Goal: Transaction & Acquisition: Purchase product/service

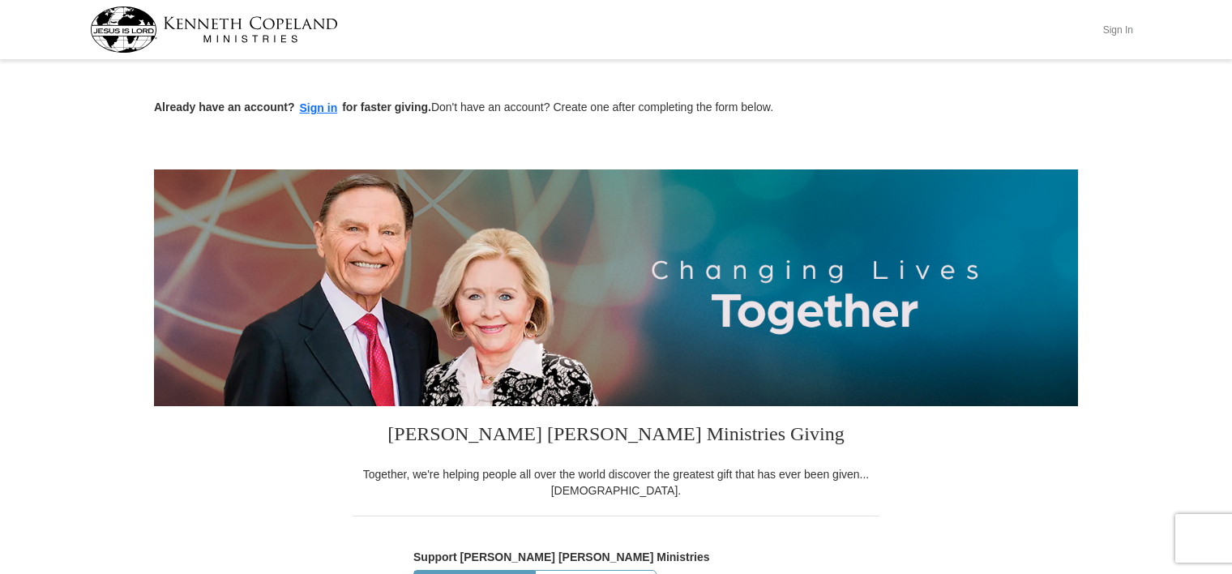
click at [1120, 25] on button "Sign In" at bounding box center [1117, 29] width 49 height 25
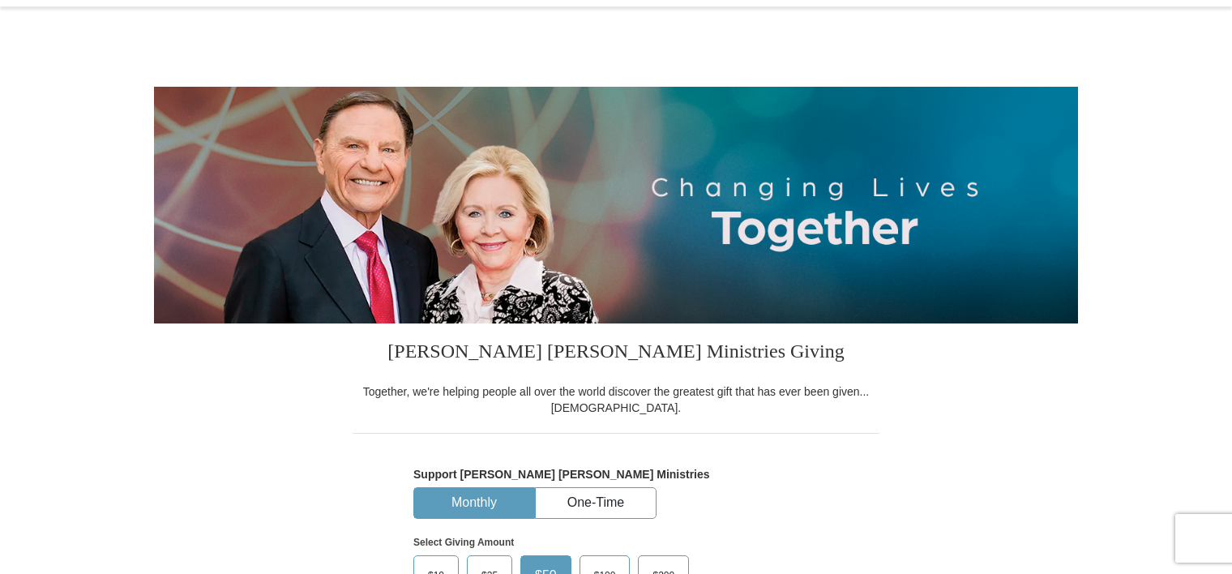
select select "FL"
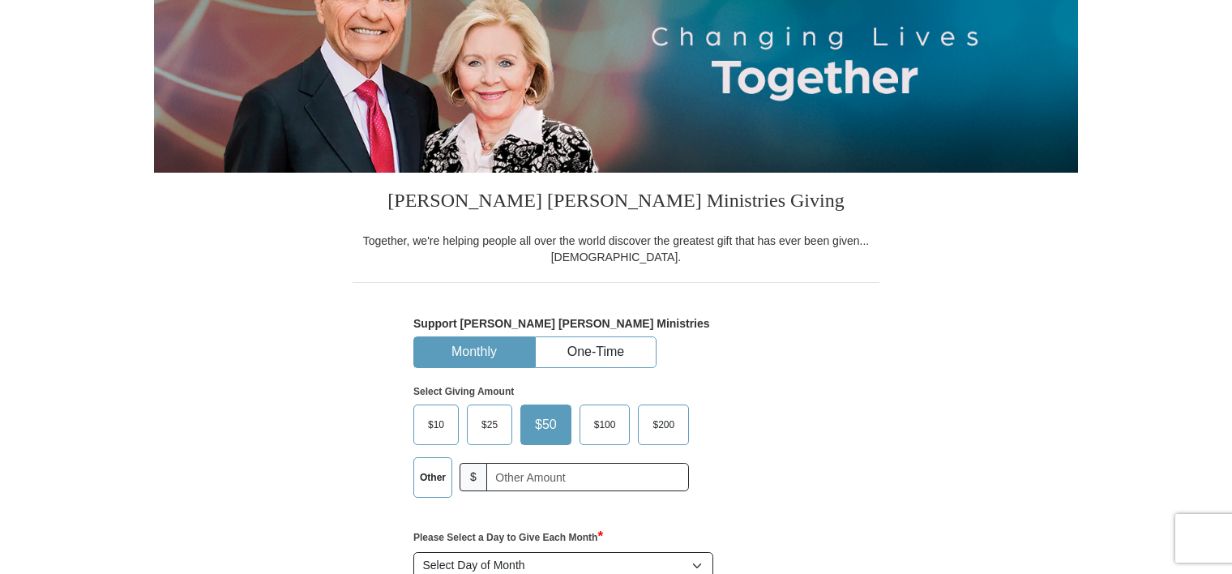
scroll to position [243, 0]
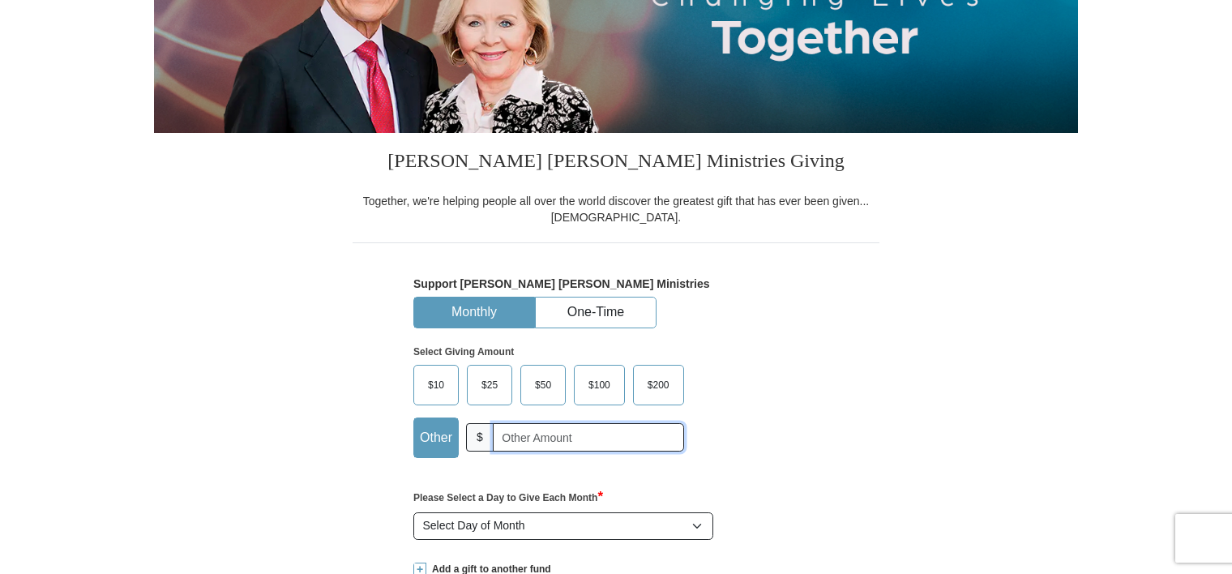
click at [600, 441] on input "text" at bounding box center [588, 437] width 191 height 28
type input "150.00"
click at [596, 305] on button "One-Time" at bounding box center [596, 312] width 120 height 30
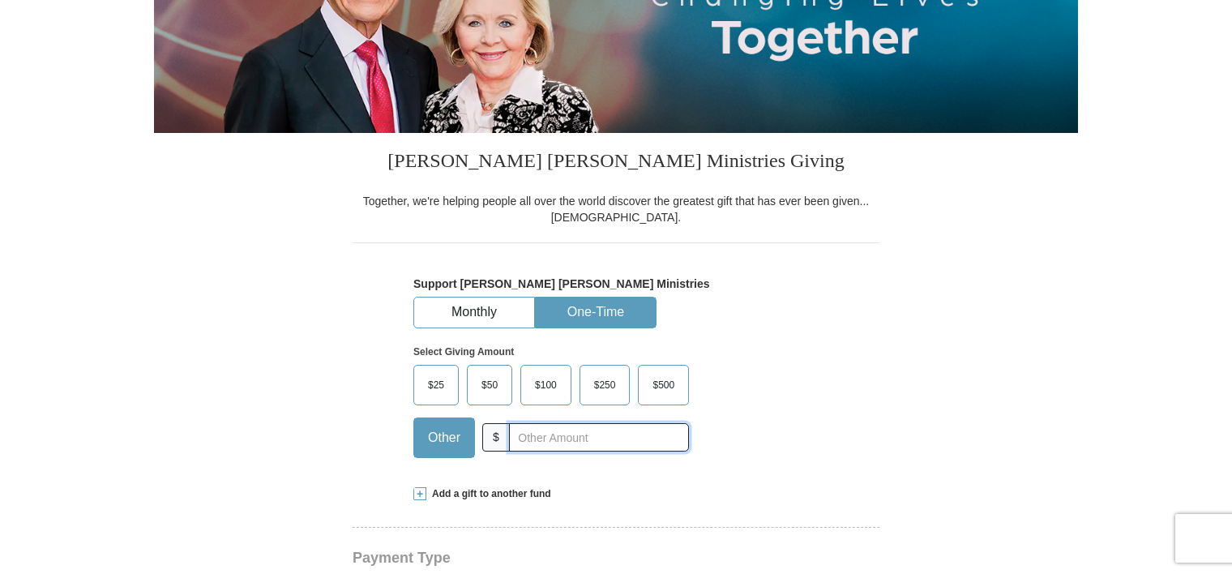
click at [536, 443] on input "text" at bounding box center [599, 437] width 180 height 28
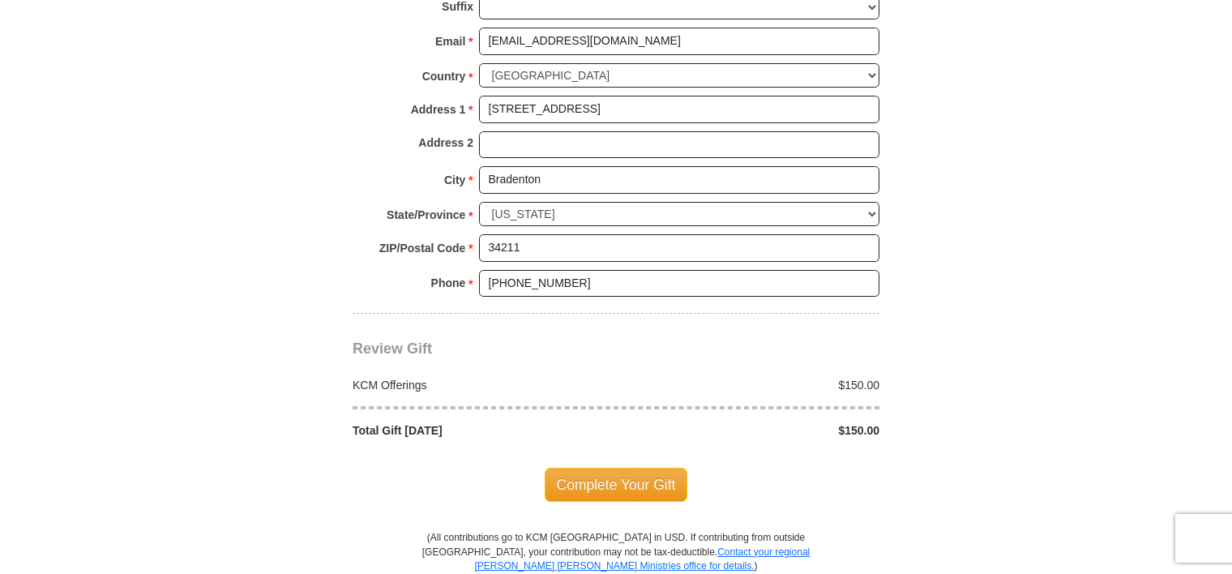
scroll to position [1296, 0]
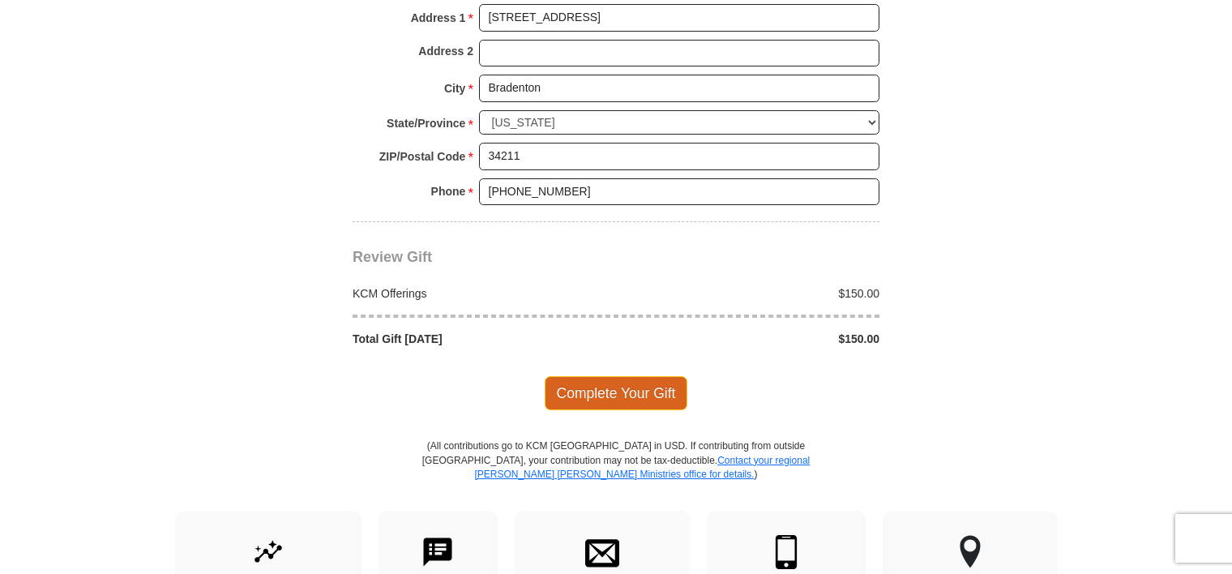
type input "150.00"
click at [594, 383] on span "Complete Your Gift" at bounding box center [615, 393] width 143 height 34
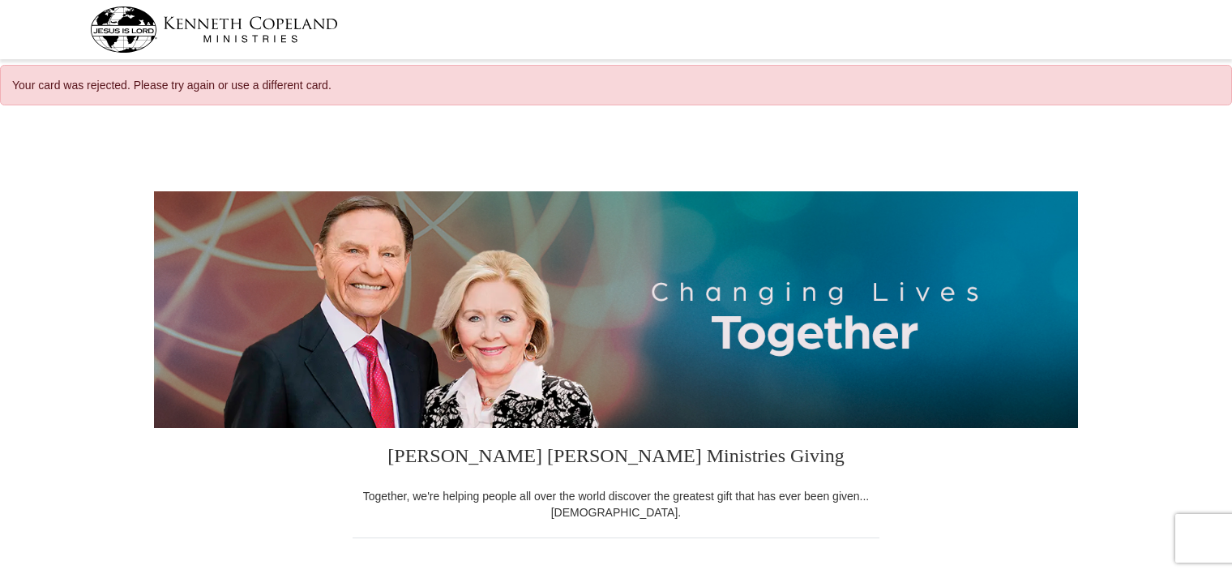
select select "FL"
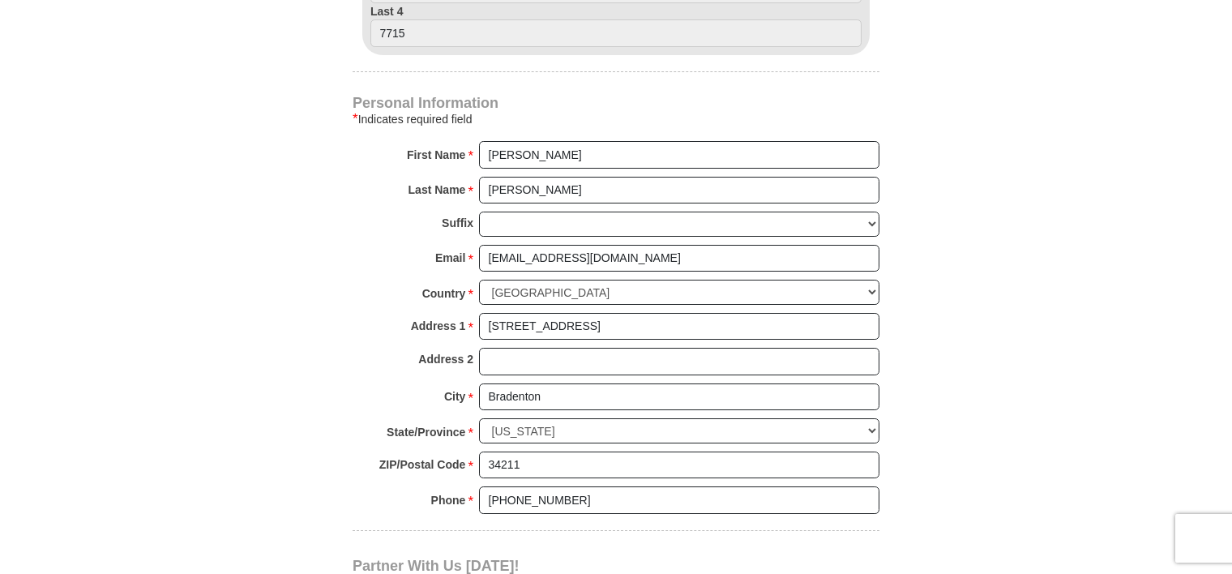
scroll to position [891, 0]
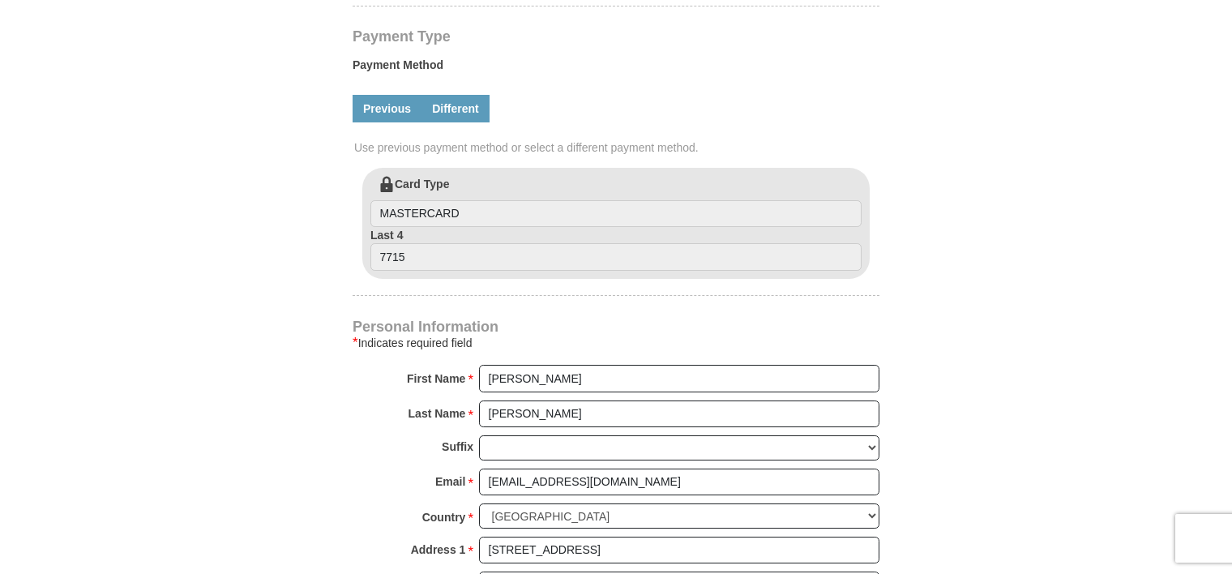
click at [467, 108] on link "Different" at bounding box center [455, 109] width 68 height 28
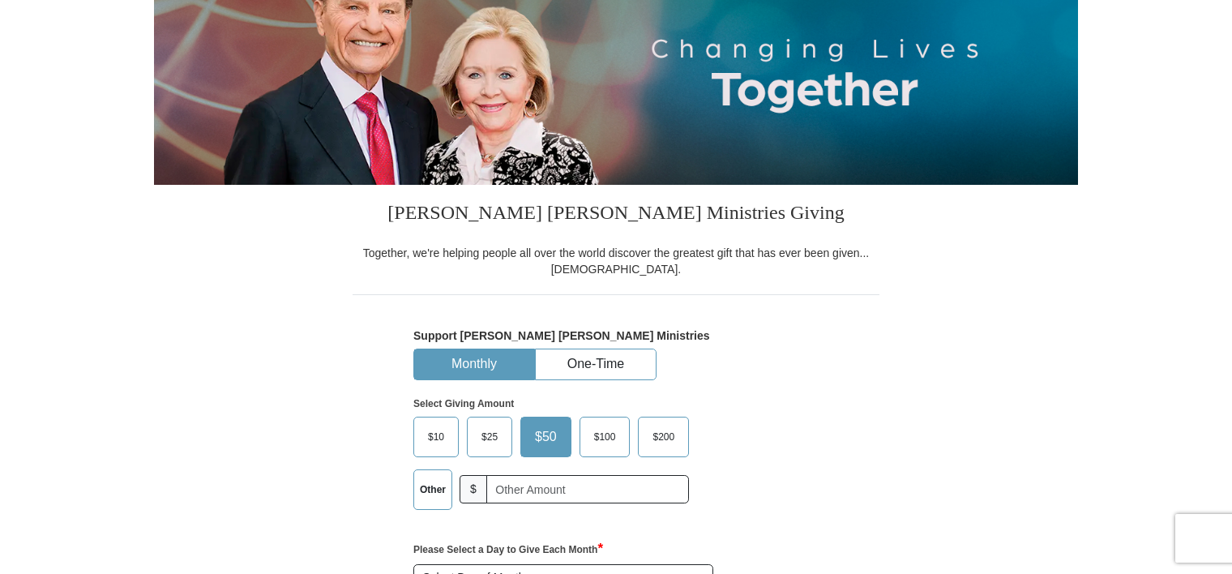
scroll to position [0, 0]
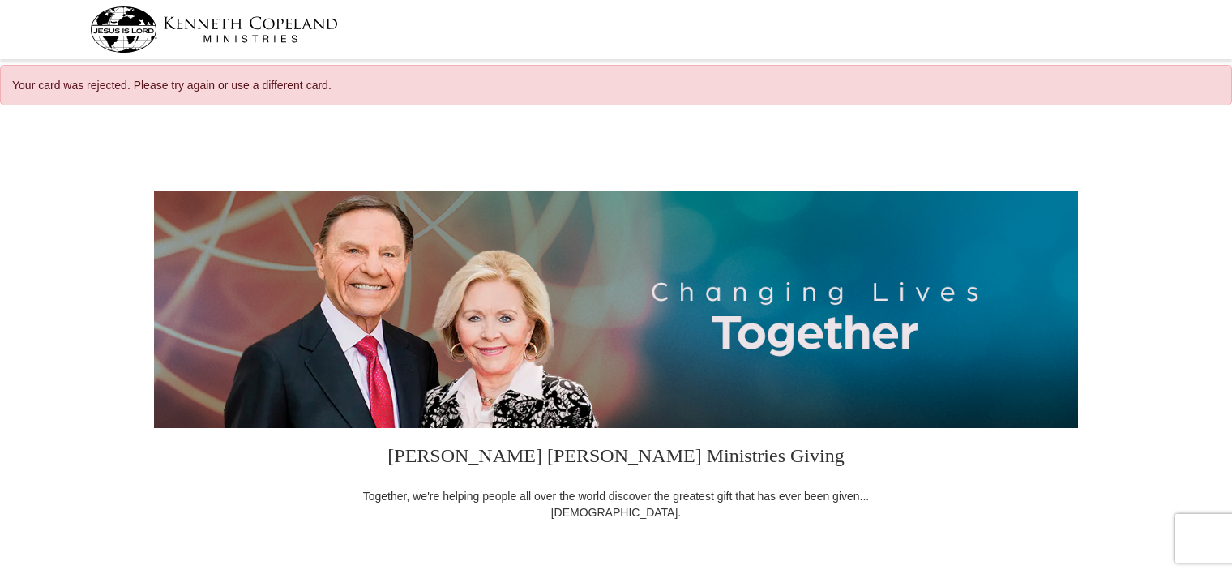
click at [268, 36] on img at bounding box center [214, 29] width 248 height 46
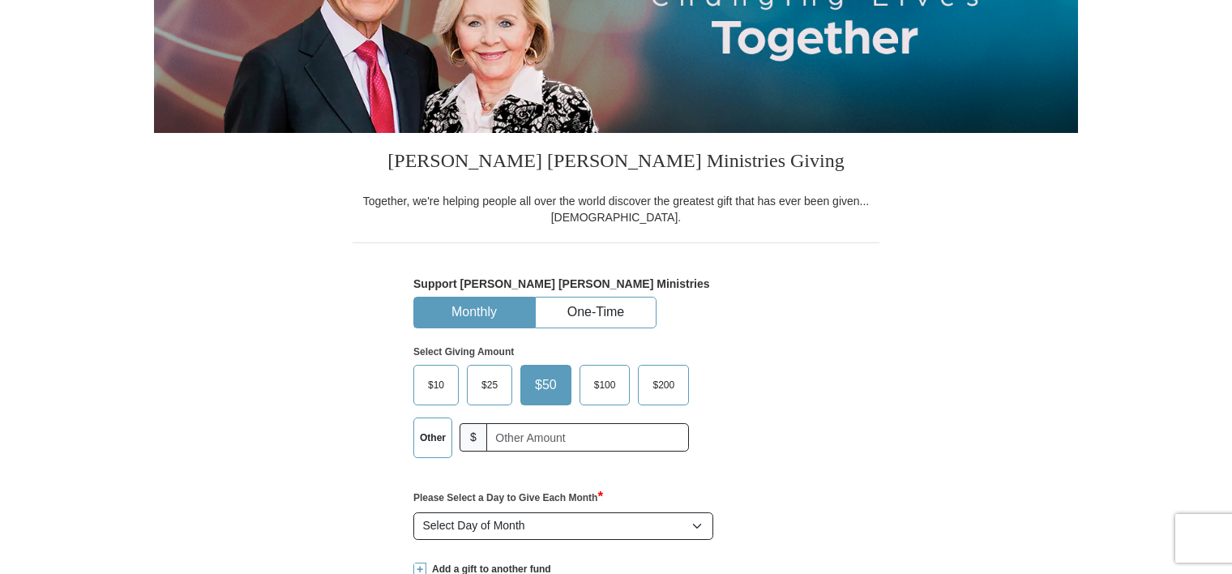
select select "FL"
click at [596, 311] on button "One-Time" at bounding box center [596, 312] width 120 height 30
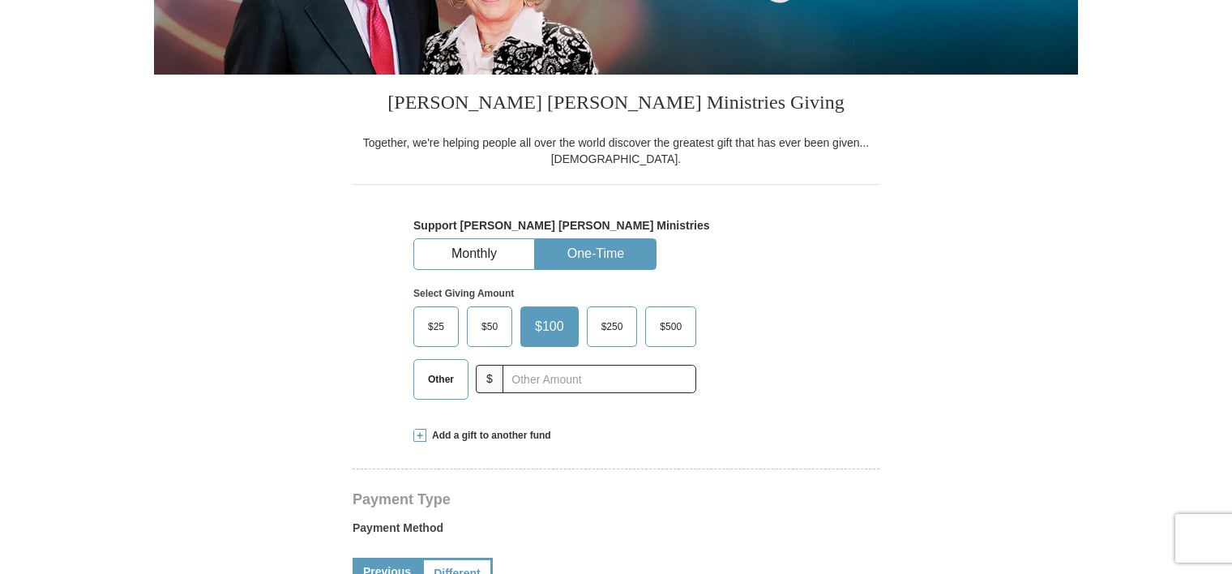
scroll to position [405, 0]
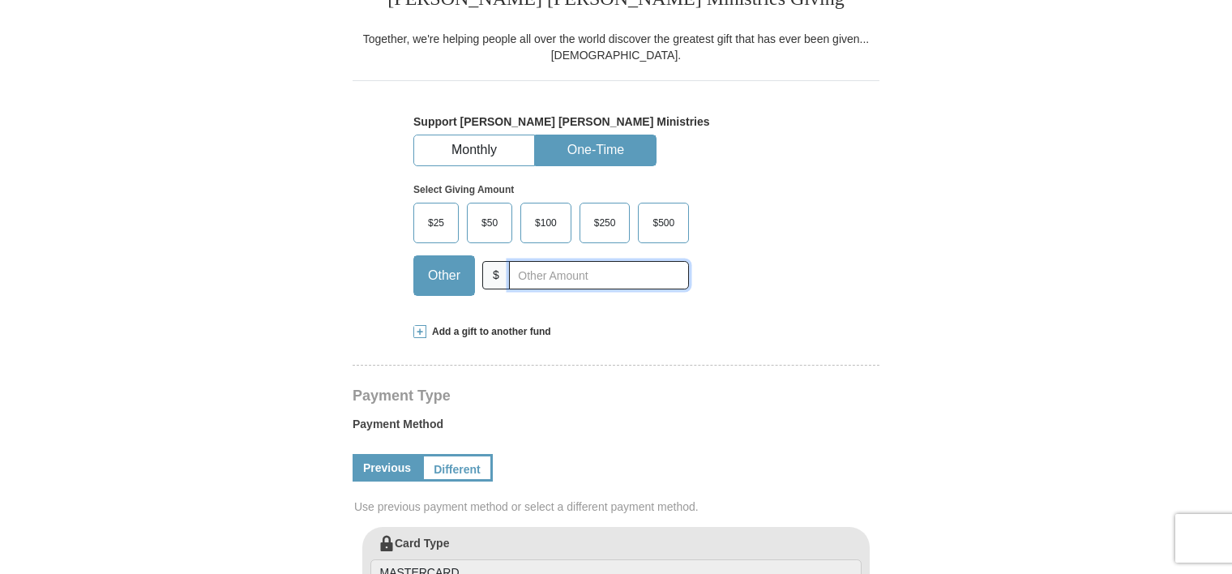
click at [554, 270] on input "text" at bounding box center [599, 275] width 180 height 28
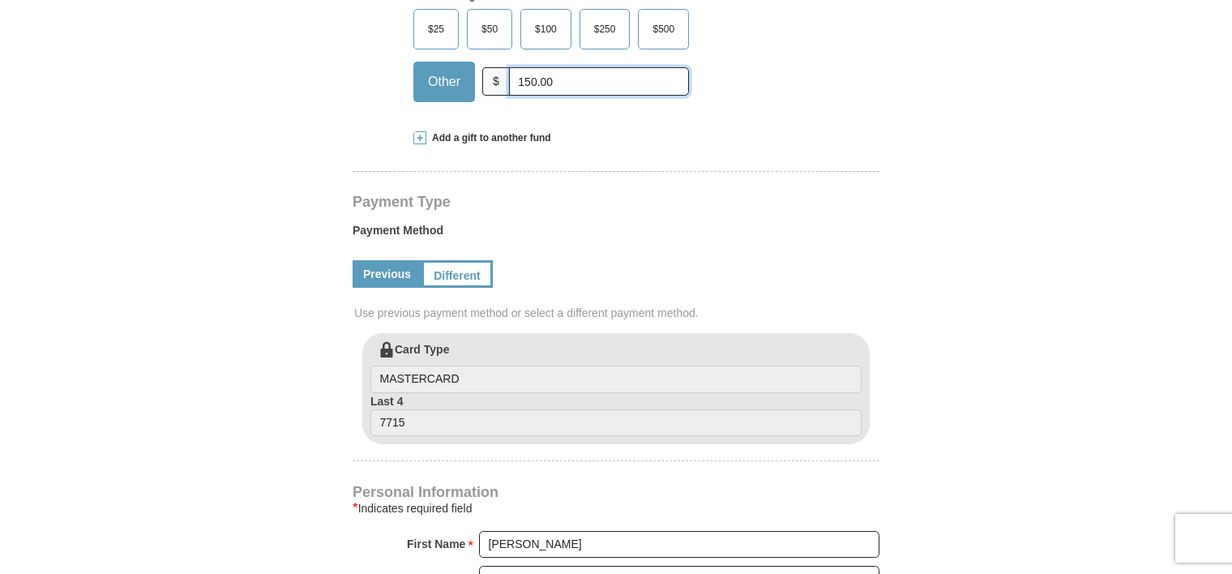
scroll to position [648, 0]
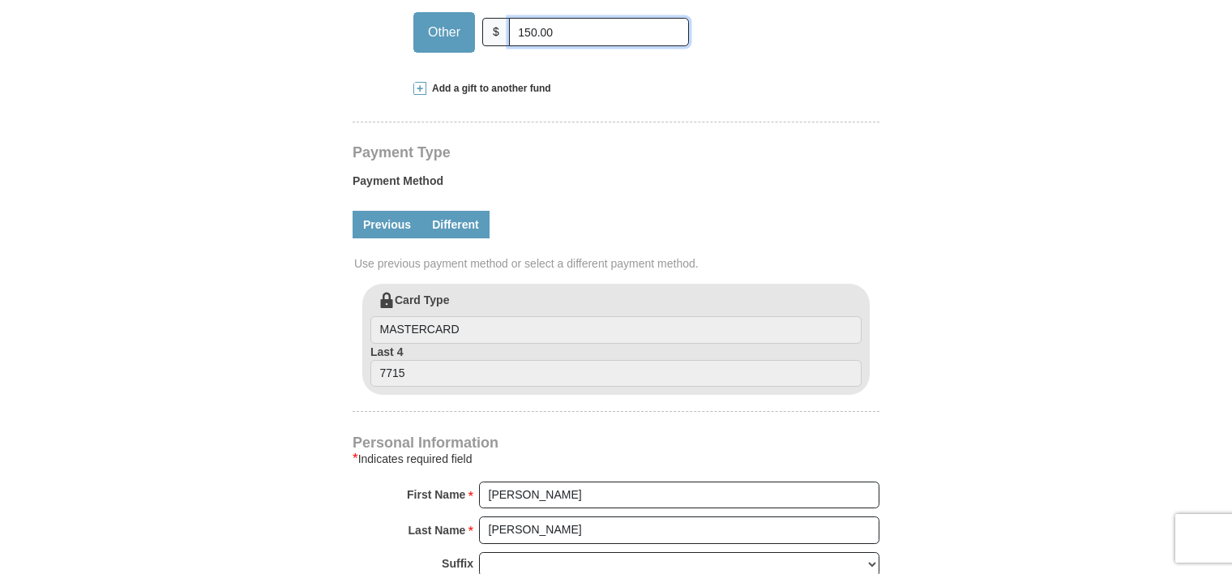
type input "150.00"
click at [463, 232] on link "Different" at bounding box center [455, 225] width 68 height 28
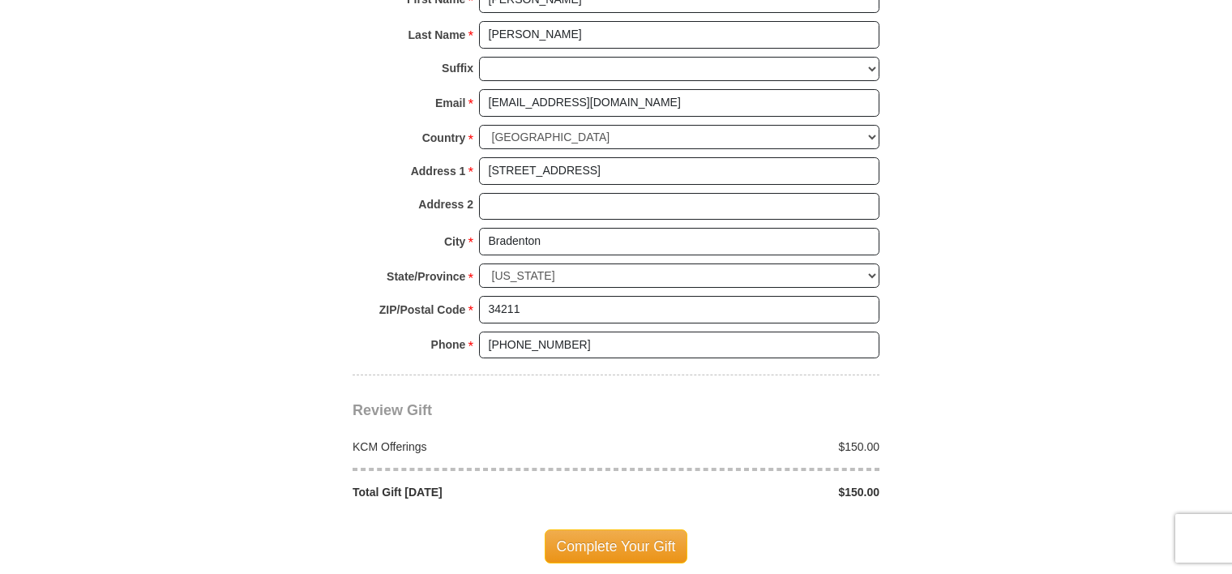
scroll to position [1377, 0]
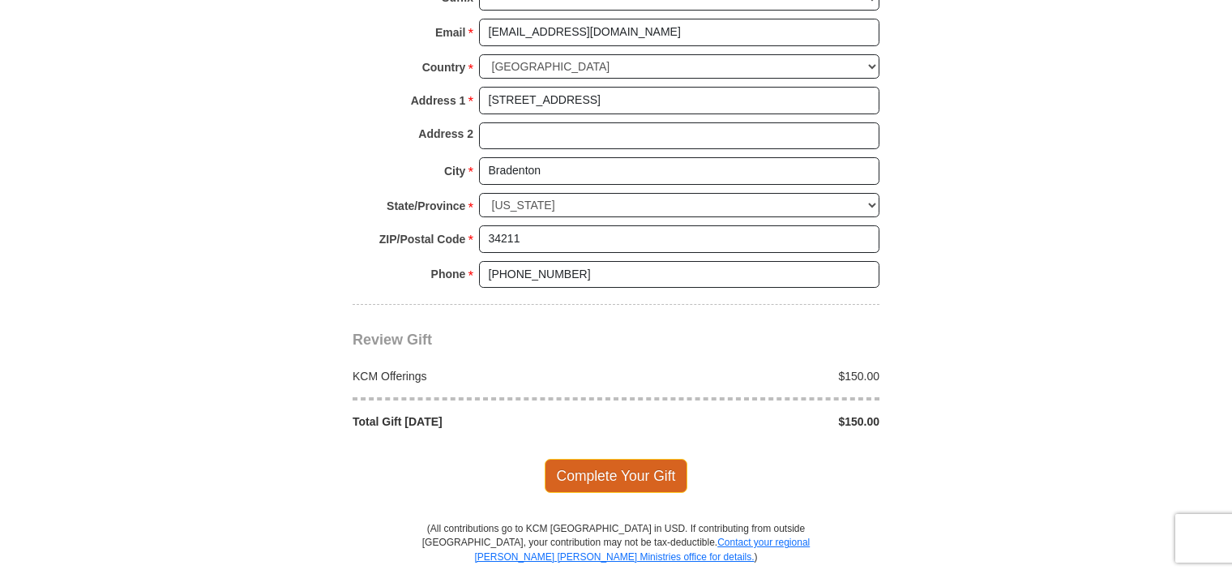
click at [635, 472] on span "Complete Your Gift" at bounding box center [615, 476] width 143 height 34
